Goal: Task Accomplishment & Management: Complete application form

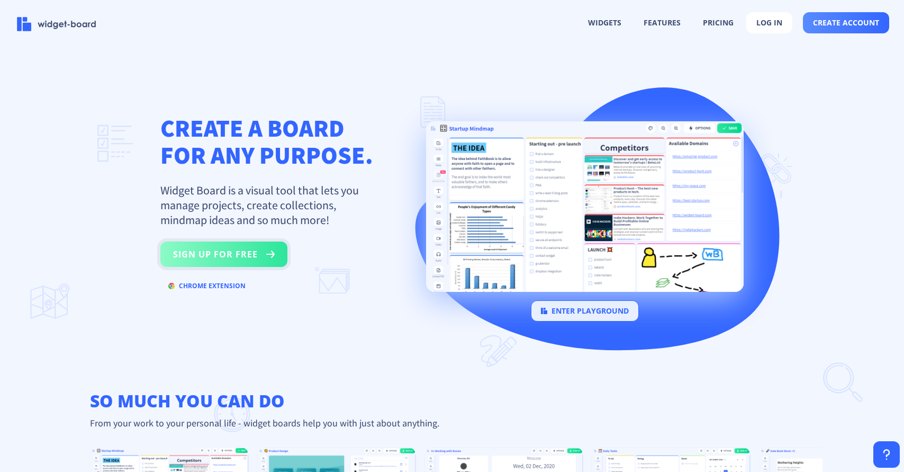
click at [228, 256] on button "sign up for free" at bounding box center [223, 253] width 127 height 25
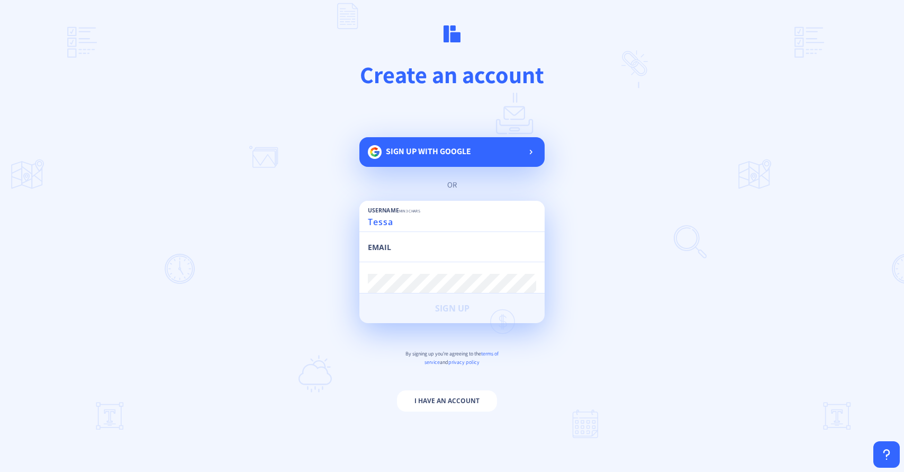
type input "Tessa"
type input "[EMAIL_ADDRESS][DOMAIN_NAME]"
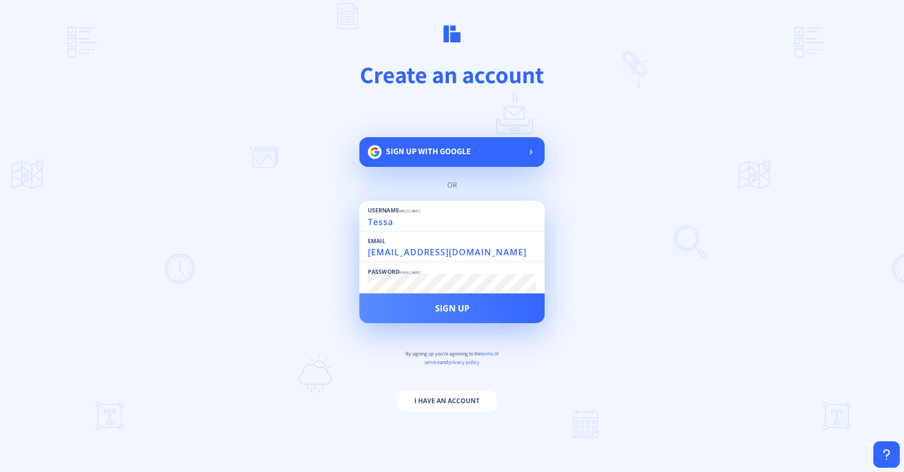
click at [359, 293] on button "Sign Up" at bounding box center [451, 308] width 185 height 30
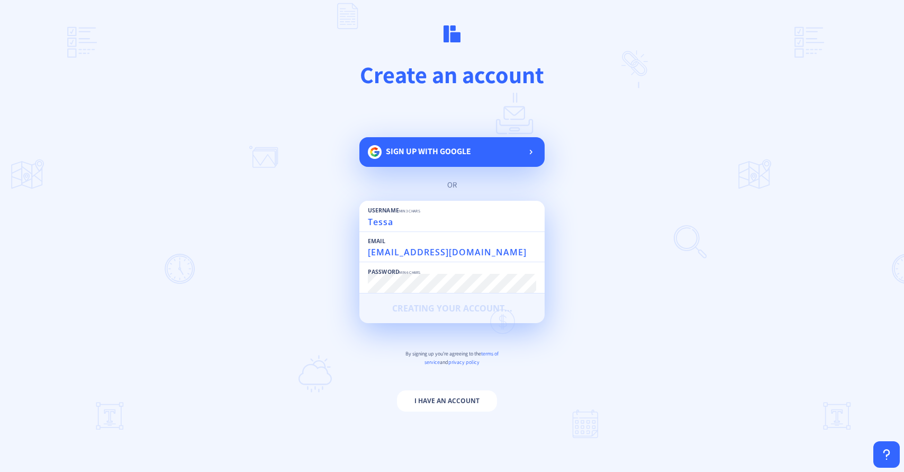
scroll to position [1, 0]
click at [353, 285] on main "Create an account Sign up with google or Username min 3 chars Tessa Email tessa…" at bounding box center [452, 236] width 904 height 472
click at [456, 340] on form "Username min 3 chars Tessa Email tessa@most-wanted.com Password min 6 chars Cre…" at bounding box center [451, 315] width 185 height 228
click at [503, 368] on form "Username min 3 chars Tessa Email tessa@most-wanted.com Password min 6 chars Cre…" at bounding box center [451, 315] width 185 height 228
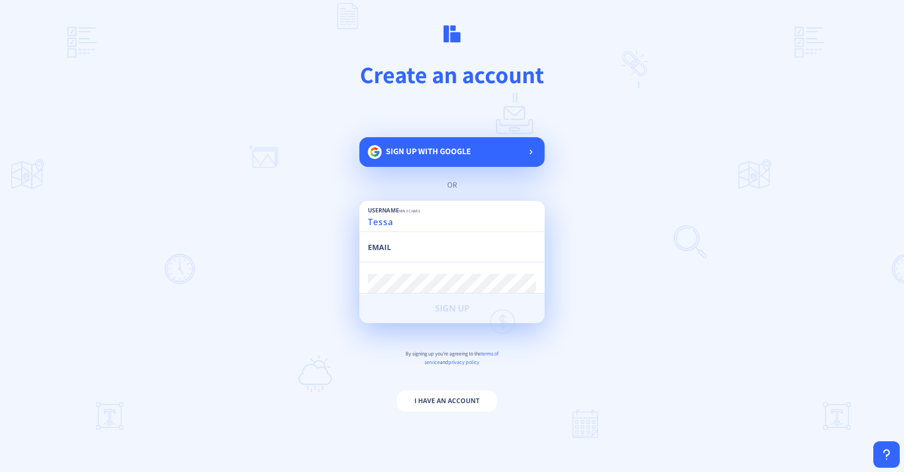
type input "Tessa"
click at [426, 247] on input "email" at bounding box center [452, 251] width 168 height 19
type input "[EMAIL_ADDRESS][DOMAIN_NAME]"
click at [359, 293] on button "Sign Up" at bounding box center [451, 308] width 185 height 30
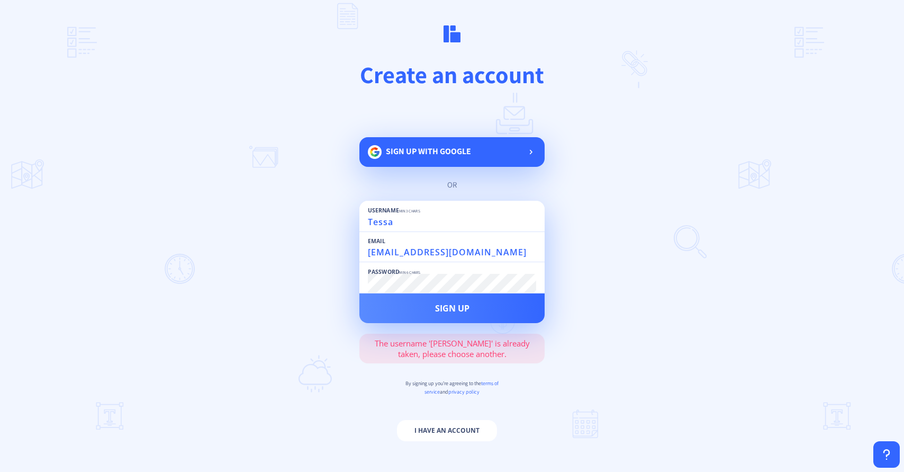
click at [426, 223] on input "Tessa" at bounding box center [452, 221] width 168 height 19
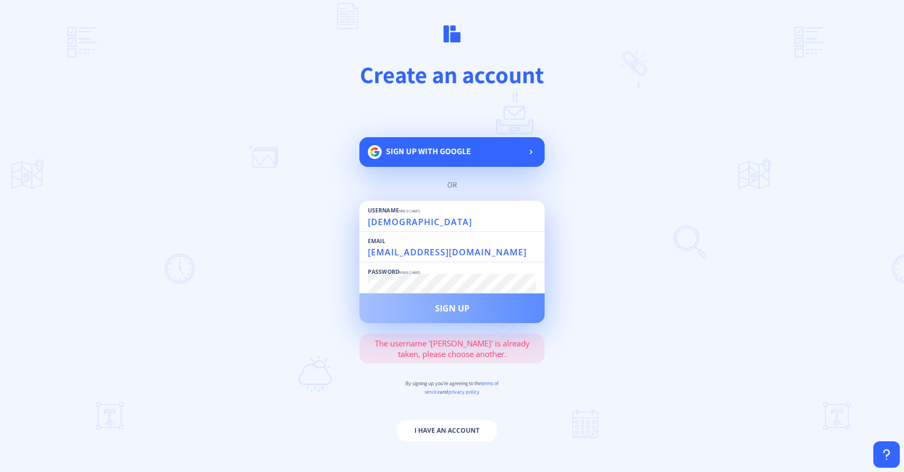
type input "[DEMOGRAPHIC_DATA]"
click at [435, 310] on span "Sign Up" at bounding box center [452, 308] width 34 height 8
click at [457, 431] on button "I have an account" at bounding box center [447, 430] width 100 height 21
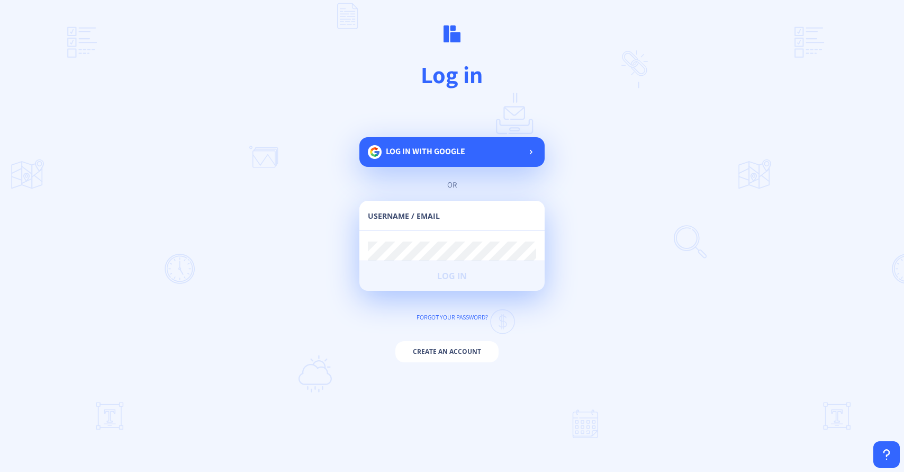
click at [445, 220] on input "text" at bounding box center [452, 220] width 168 height 19
type input "[EMAIL_ADDRESS][DOMAIN_NAME]"
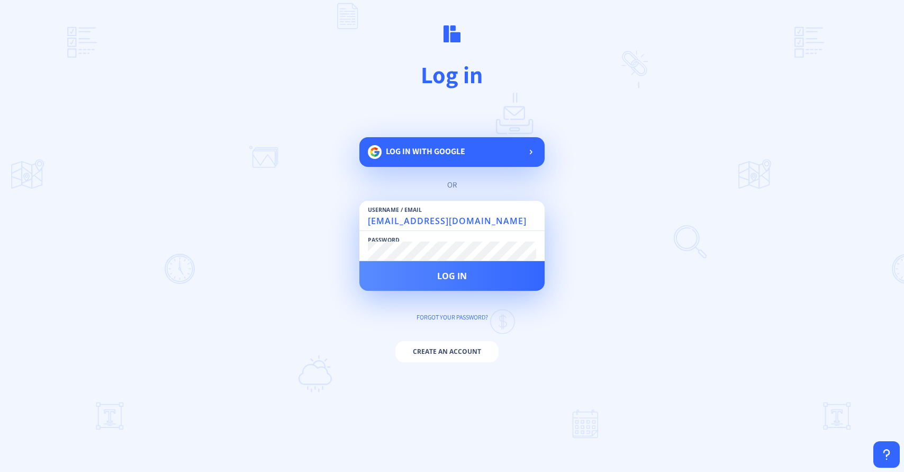
click at [359, 261] on button "Log in" at bounding box center [451, 276] width 185 height 30
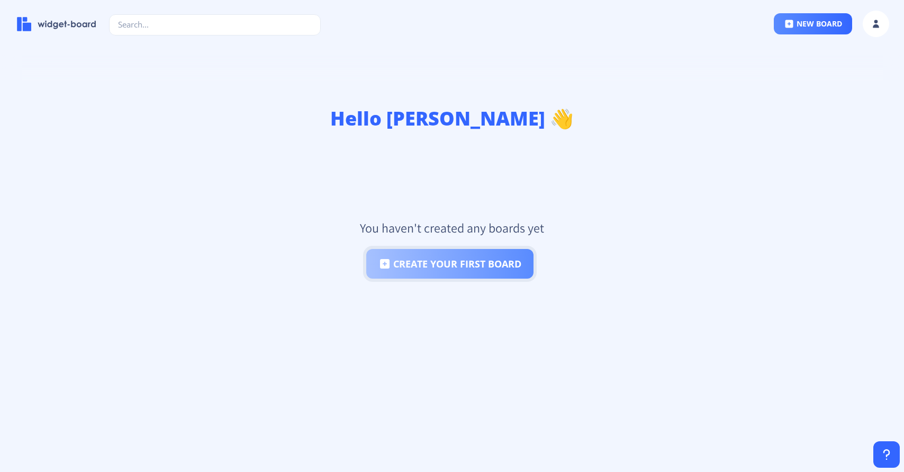
click at [474, 260] on button "create your first board" at bounding box center [449, 264] width 167 height 30
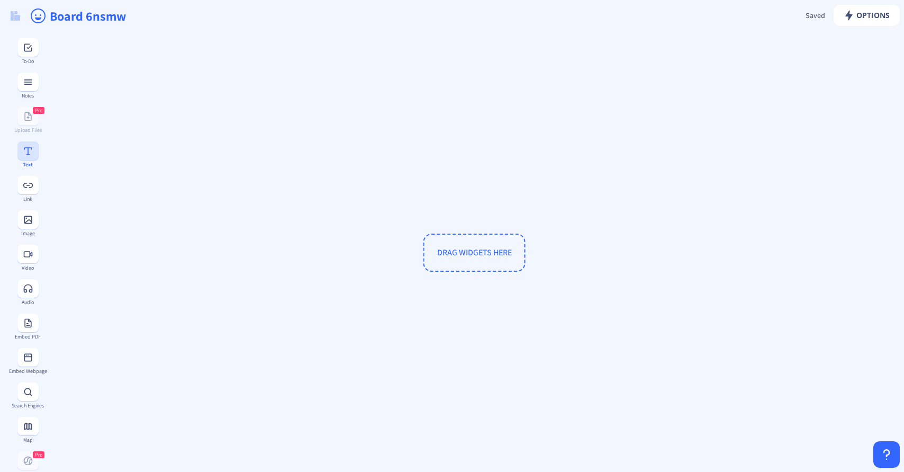
click at [30, 152] on rect at bounding box center [28, 151] width 11 height 11
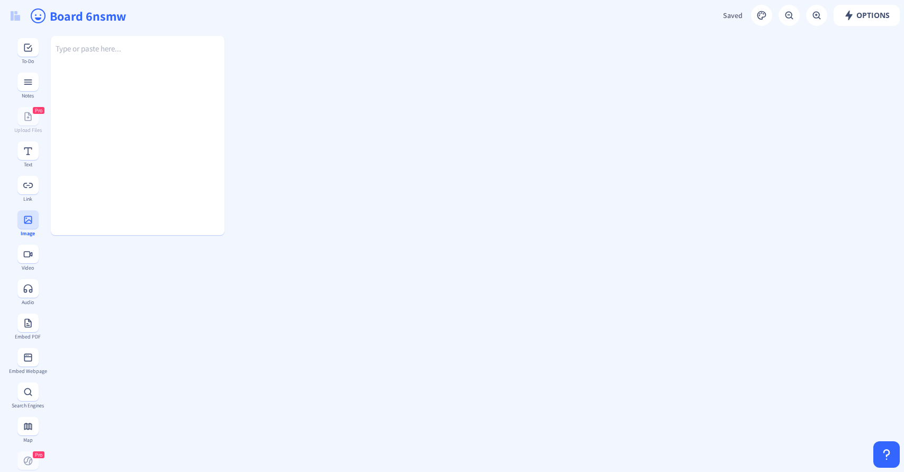
click at [26, 216] on rect at bounding box center [28, 219] width 11 height 11
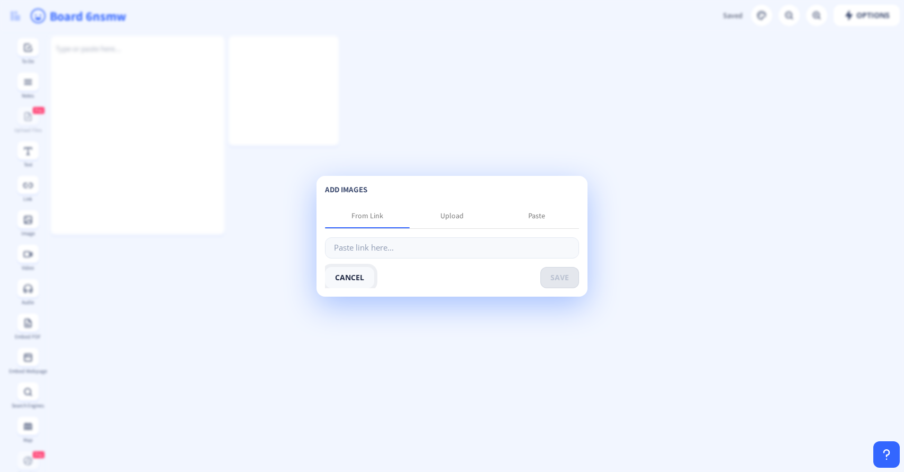
click at [360, 274] on button "cancel" at bounding box center [349, 277] width 49 height 21
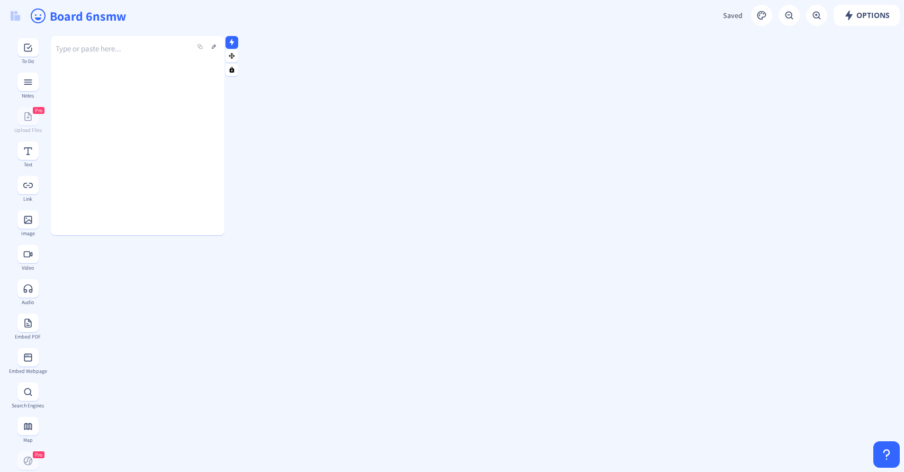
click at [116, 66] on div "Type or paste here..." at bounding box center [138, 127] width 174 height 199
drag, startPoint x: 139, startPoint y: 43, endPoint x: 154, endPoint y: 103, distance: 61.7
click at [149, 114] on div "Type or paste here..." at bounding box center [138, 127] width 174 height 199
click at [211, 25] on icon "Editor toolbar" at bounding box center [213, 25] width 11 height 11
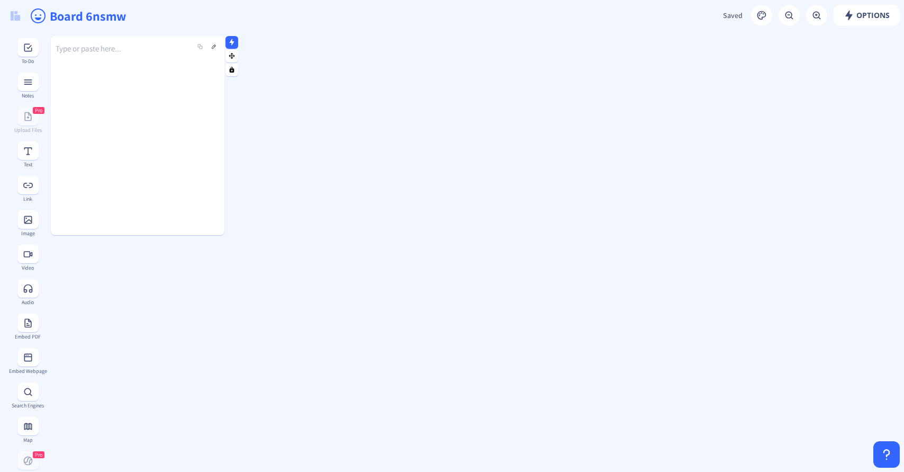
click at [155, 143] on div "Type or paste here..." at bounding box center [138, 127] width 174 height 199
click at [222, 197] on div at bounding box center [221, 135] width 5 height 199
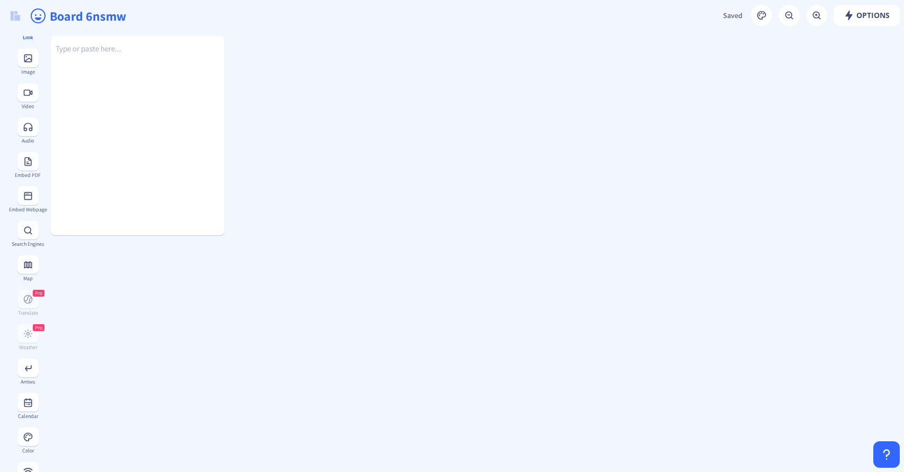
scroll to position [410, 0]
click at [28, 333] on rect at bounding box center [28, 331] width 11 height 11
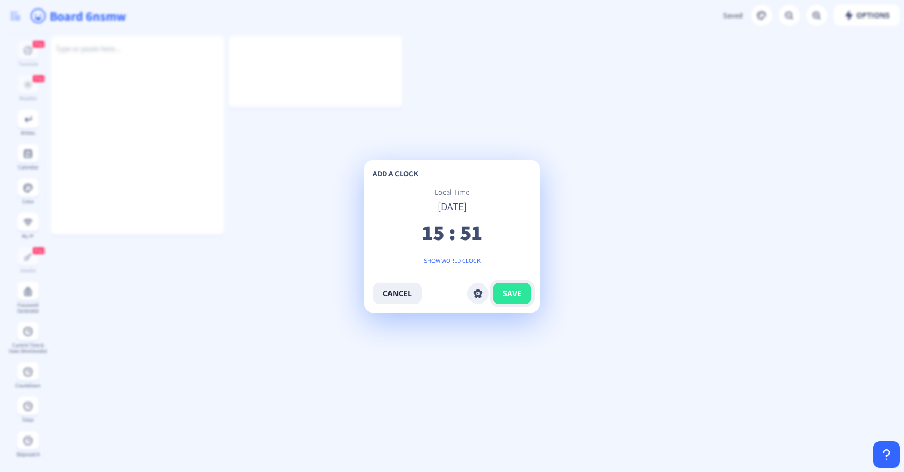
click at [511, 292] on span "save" at bounding box center [512, 293] width 19 height 8
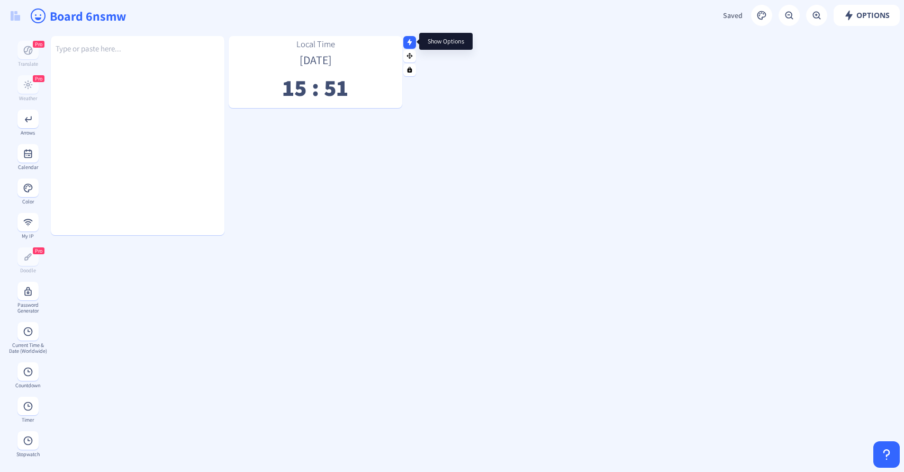
click at [410, 41] on icon at bounding box center [410, 42] width 5 height 6
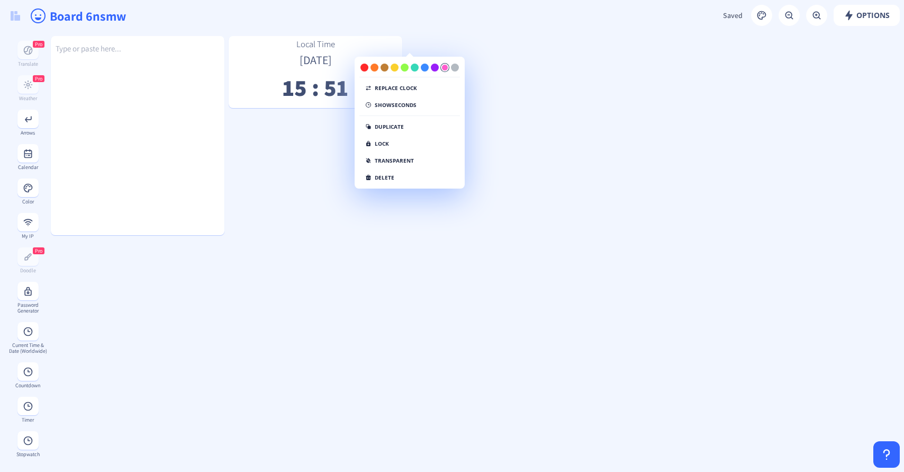
click at [442, 67] on div at bounding box center [445, 68] width 8 height 8
click at [403, 106] on button "show seconds" at bounding box center [390, 106] width 63 height 13
click at [403, 106] on button "hide seconds" at bounding box center [388, 106] width 59 height 13
click at [406, 160] on button "transparent" at bounding box center [389, 162] width 60 height 13
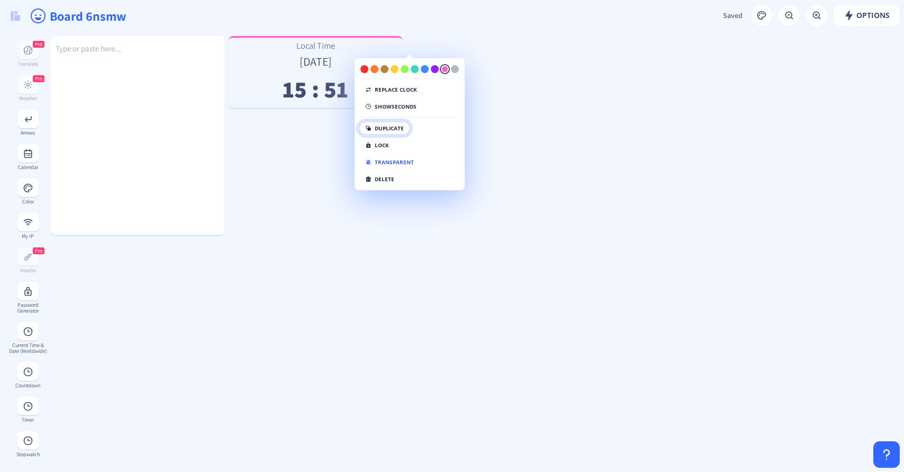
click at [395, 127] on button "duplicate" at bounding box center [384, 128] width 50 height 13
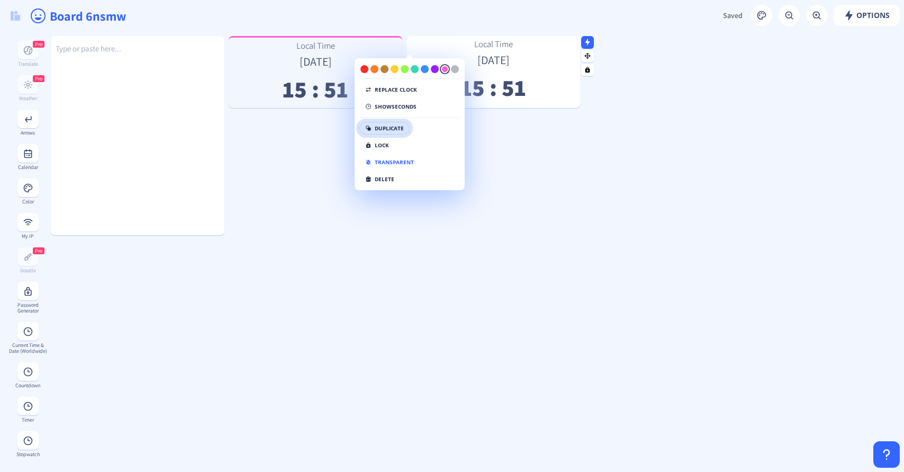
click at [514, 82] on p "15 : 51" at bounding box center [494, 90] width 174 height 17
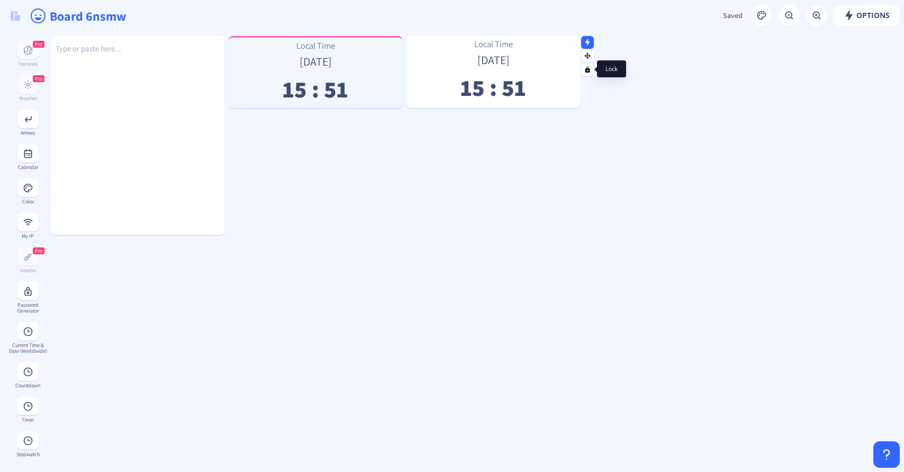
click at [589, 73] on rect at bounding box center [587, 69] width 7 height 7
click at [588, 70] on circle at bounding box center [587, 70] width 1 height 1
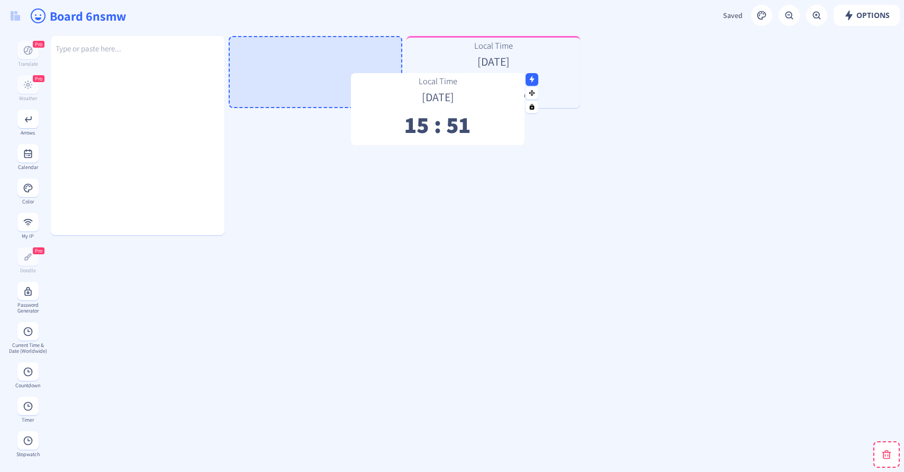
drag, startPoint x: 462, startPoint y: 50, endPoint x: 408, endPoint y: 62, distance: 54.9
click at [407, 86] on div at bounding box center [438, 89] width 174 height 6
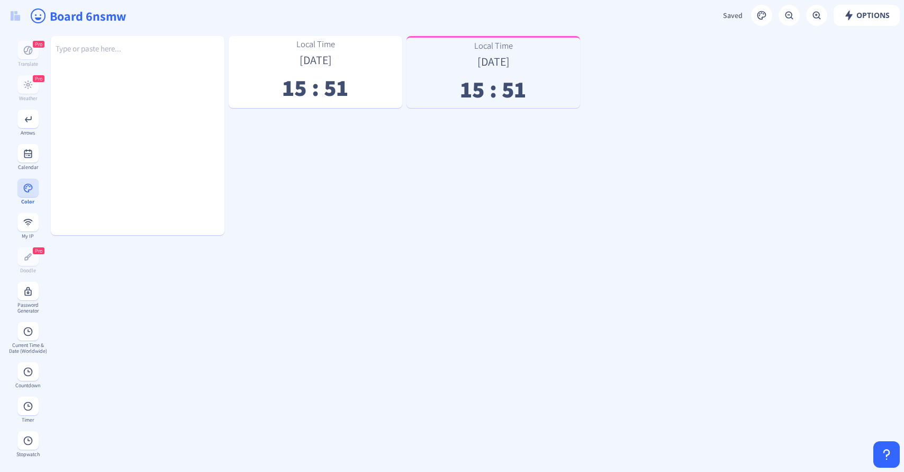
click at [32, 187] on icon at bounding box center [27, 187] width 9 height 9
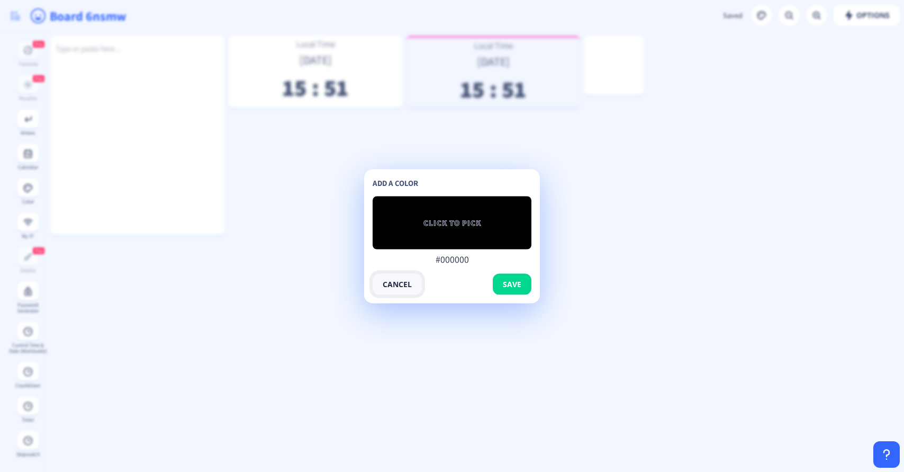
click at [393, 287] on button "cancel" at bounding box center [397, 283] width 49 height 21
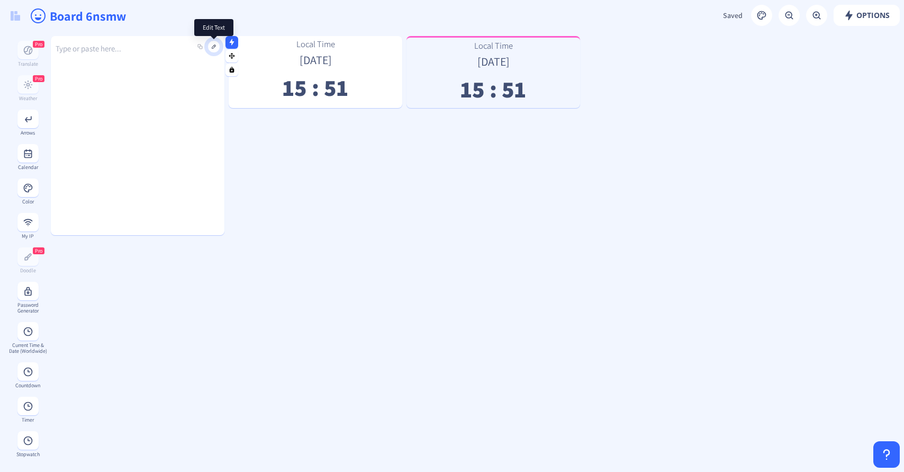
click at [214, 46] on button at bounding box center [213, 46] width 13 height 13
click at [186, 107] on div "Type or paste here..." at bounding box center [138, 127] width 174 height 199
drag, startPoint x: 209, startPoint y: 77, endPoint x: 183, endPoint y: 111, distance: 42.6
click at [183, 111] on div "Type or paste here..." at bounding box center [138, 127] width 174 height 199
drag, startPoint x: 183, startPoint y: 111, endPoint x: 179, endPoint y: 208, distance: 97.5
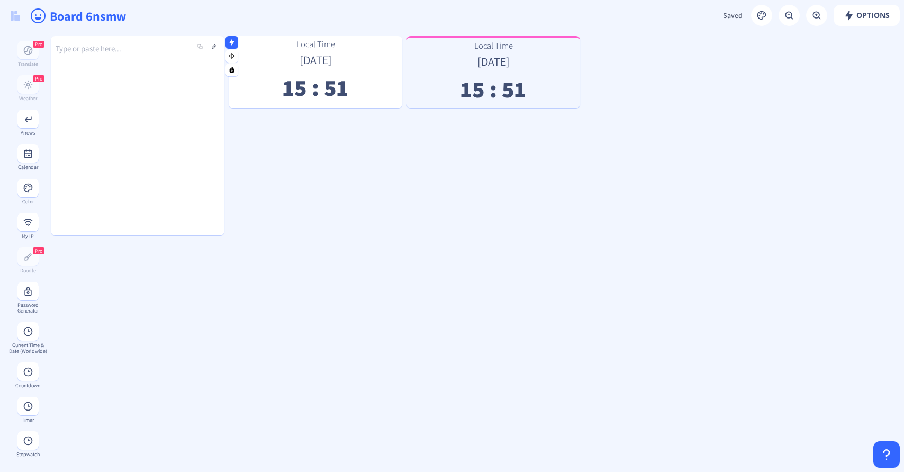
click at [179, 209] on div "Type or paste here..." at bounding box center [138, 127] width 174 height 199
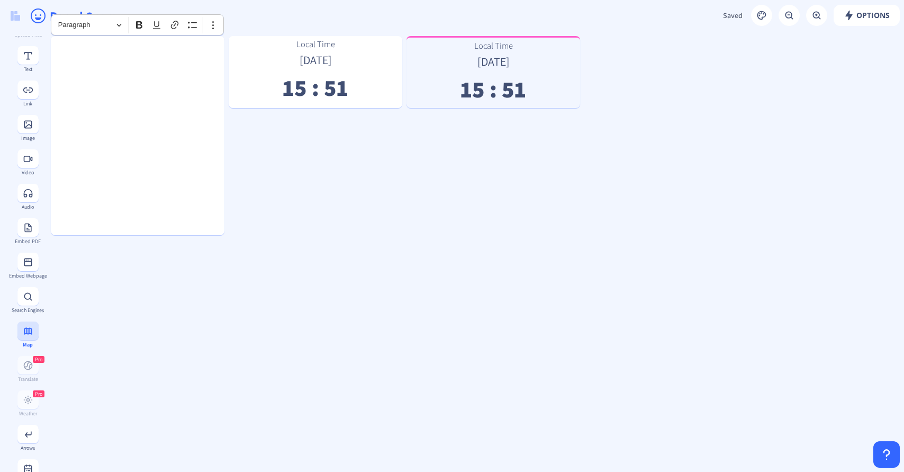
scroll to position [84, 0]
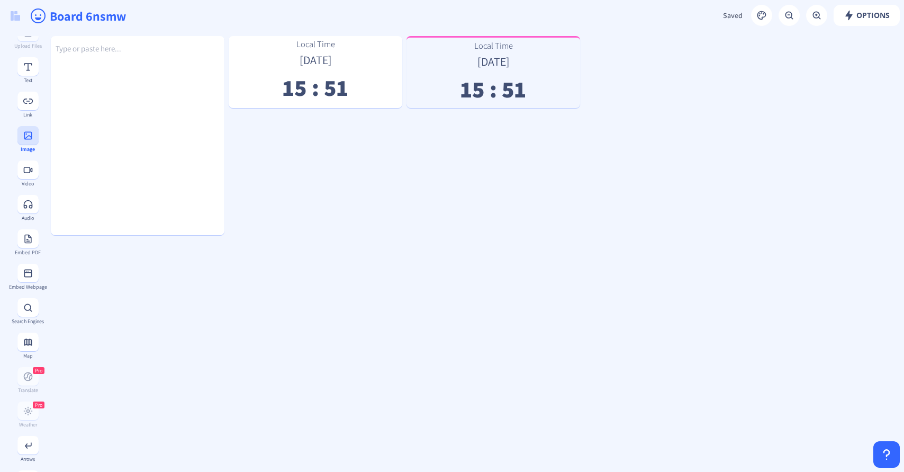
click at [28, 147] on div "Image" at bounding box center [27, 149] width 39 height 6
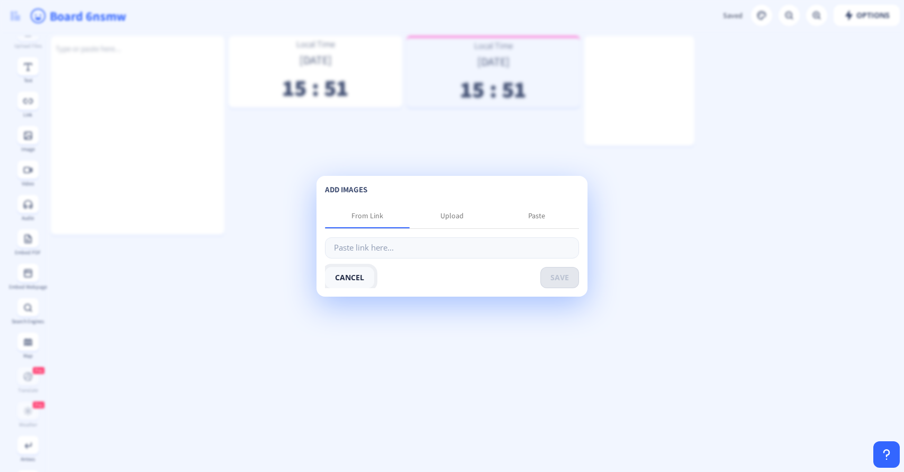
click at [344, 269] on button "cancel" at bounding box center [349, 277] width 49 height 21
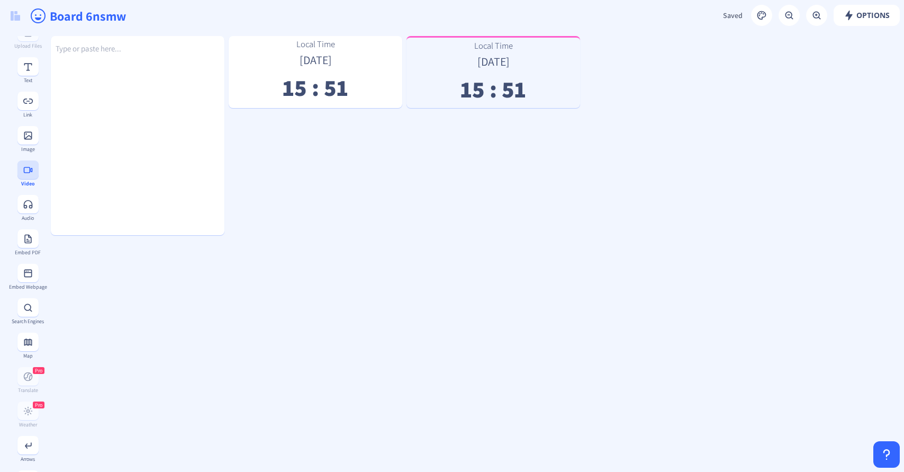
click at [25, 171] on rect at bounding box center [28, 170] width 11 height 11
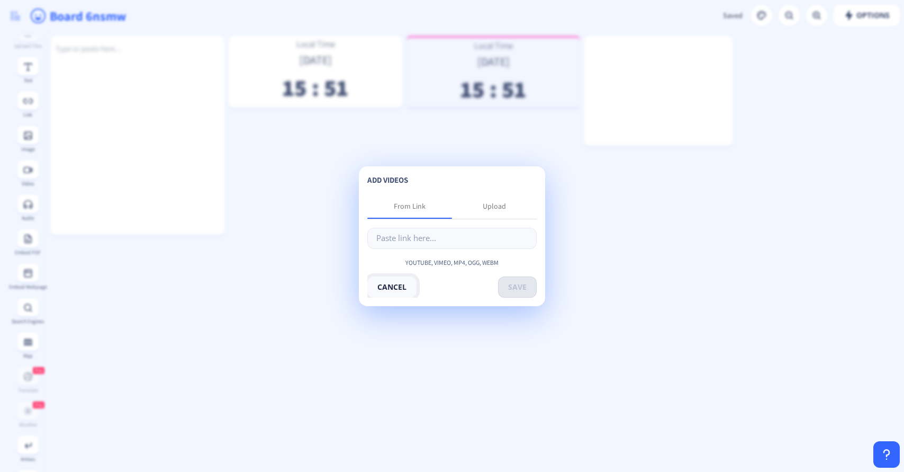
click at [391, 288] on button "cancel" at bounding box center [391, 286] width 49 height 21
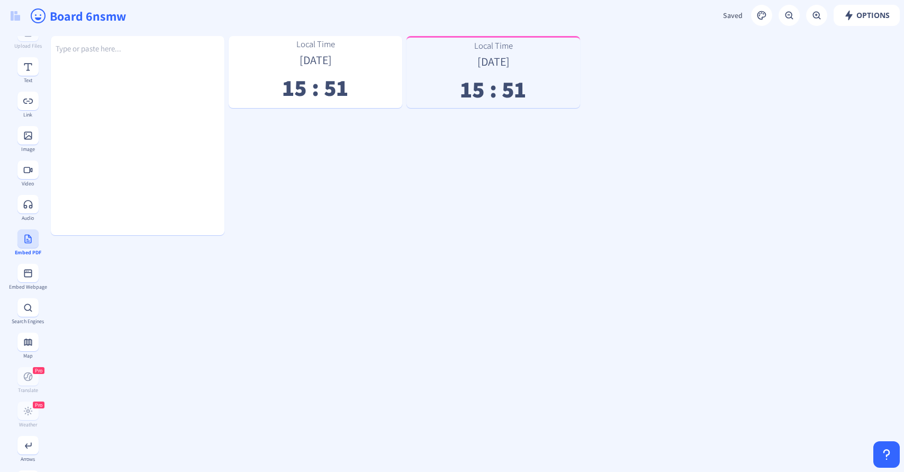
click at [24, 238] on rect at bounding box center [28, 238] width 11 height 11
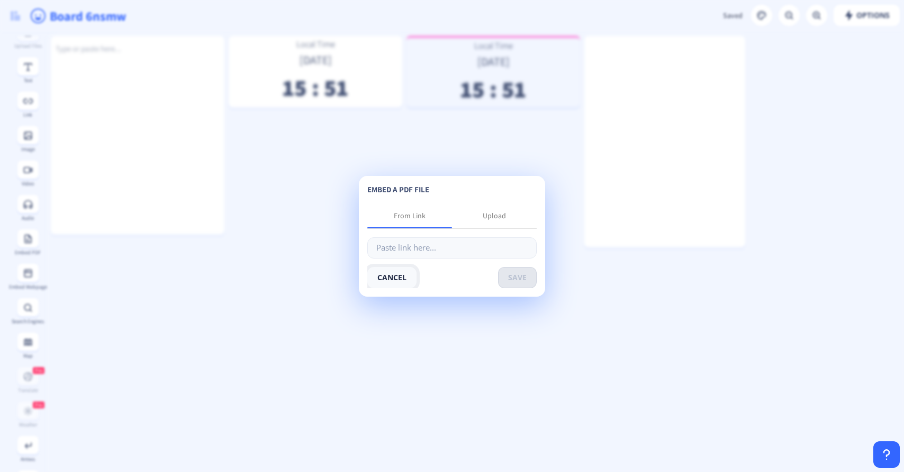
click at [391, 270] on button "cancel" at bounding box center [391, 277] width 49 height 21
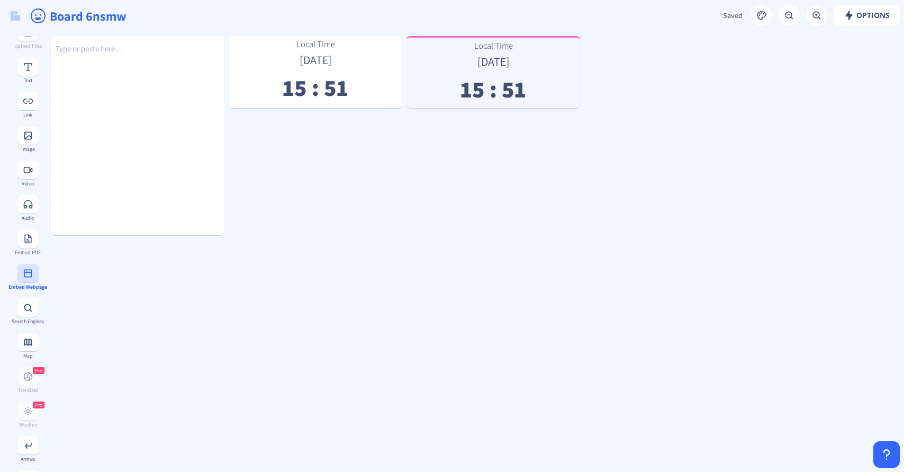
click at [28, 276] on icon at bounding box center [28, 273] width 8 height 8
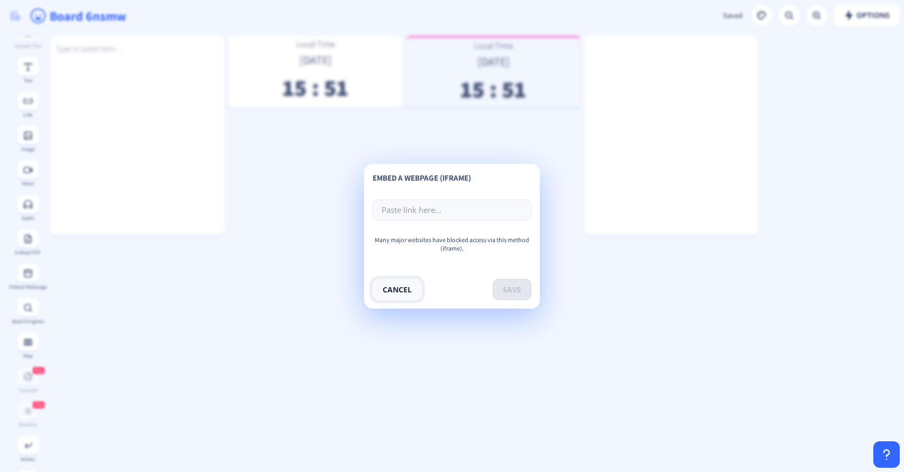
click at [400, 285] on button "cancel" at bounding box center [397, 288] width 49 height 21
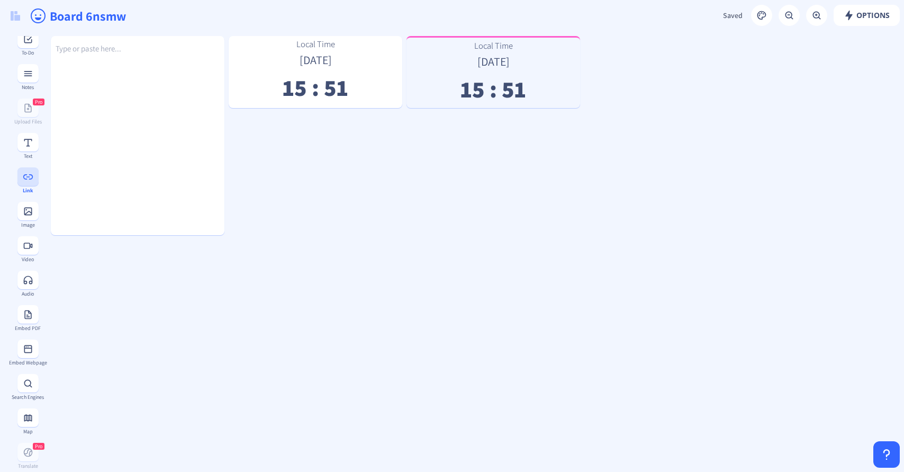
scroll to position [0, 0]
